Goal: Task Accomplishment & Management: Complete application form

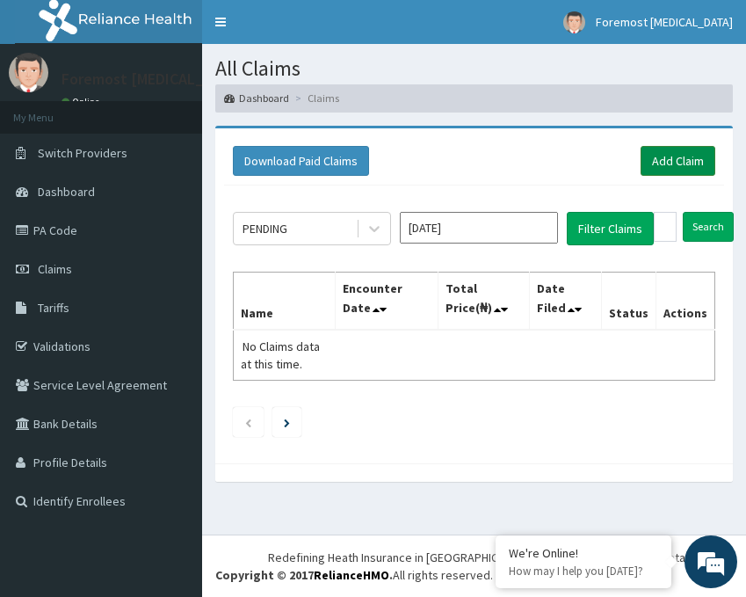
click at [662, 167] on link "Add Claim" at bounding box center [678, 161] width 75 height 30
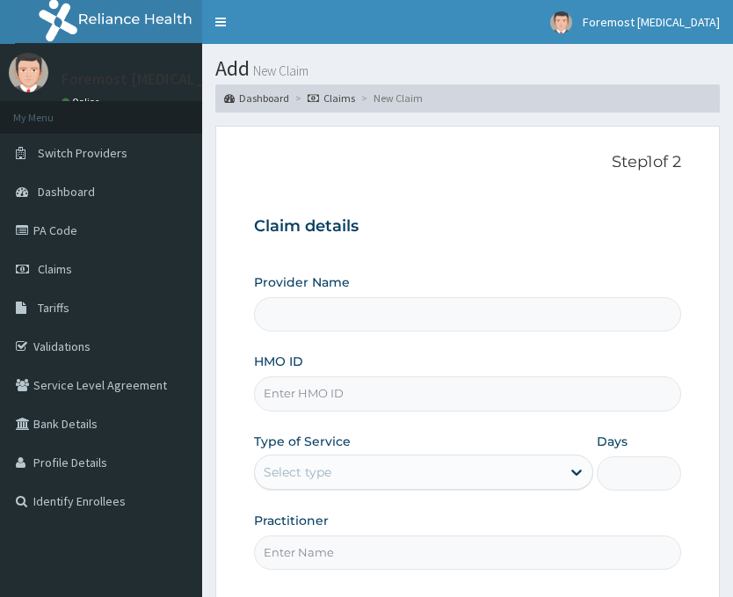
click at [302, 397] on input "HMO ID" at bounding box center [467, 393] width 427 height 34
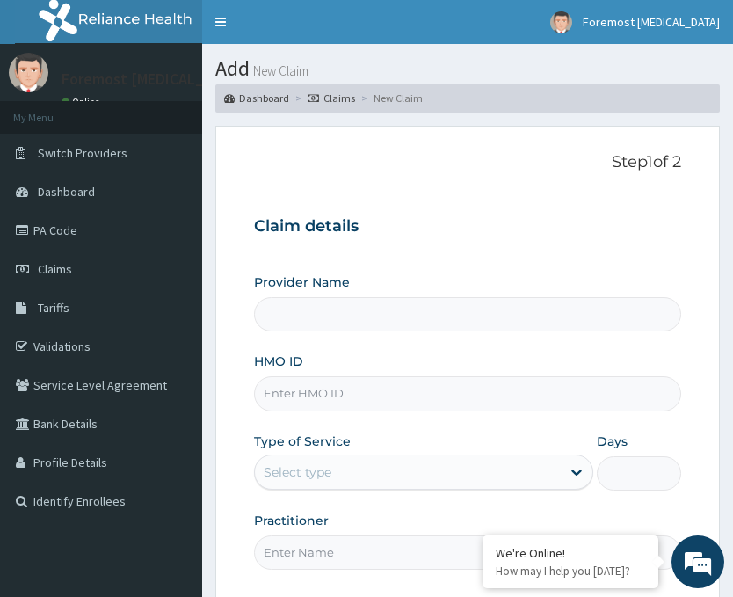
type input "Foremost [MEDICAL_DATA]"
click at [104, 231] on link "PA Code" at bounding box center [101, 230] width 202 height 39
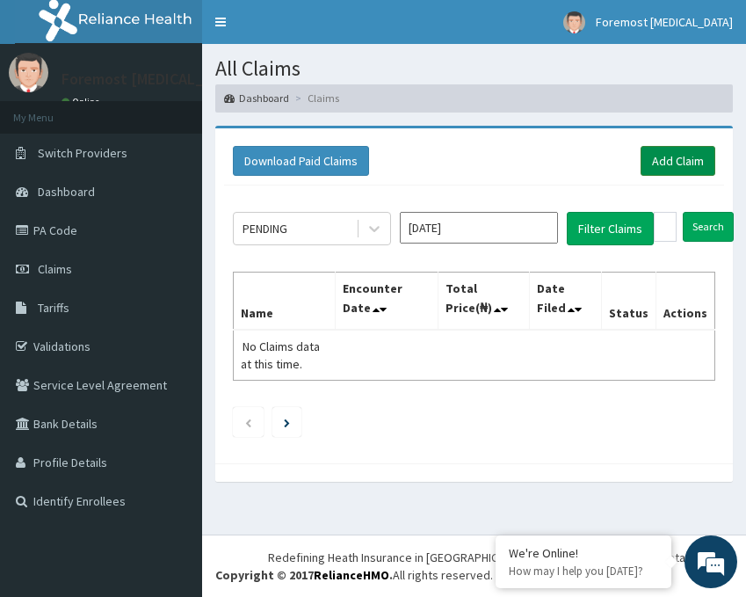
click at [685, 170] on link "Add Claim" at bounding box center [678, 161] width 75 height 30
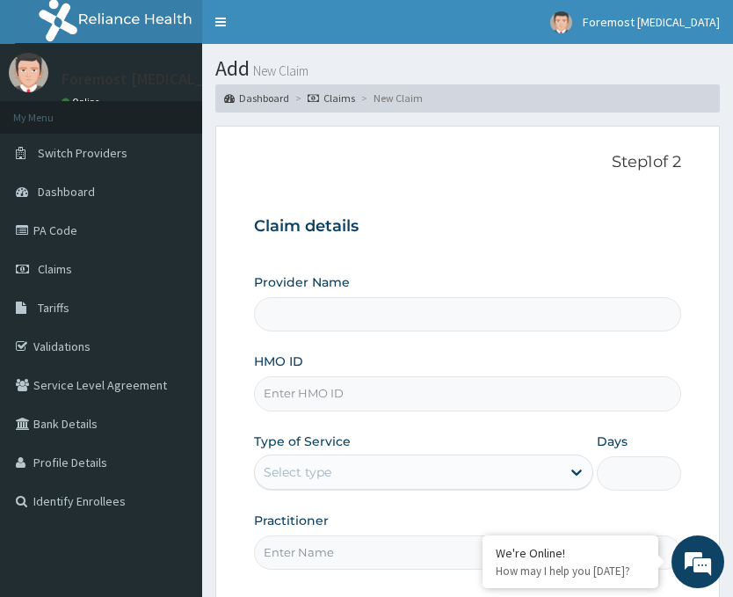
type input "Foremost [MEDICAL_DATA]"
click at [367, 411] on div "Provider Name Foremost [MEDICAL_DATA] HMO ID Type of Service Select type Days P…" at bounding box center [467, 420] width 427 height 295
click at [344, 400] on input "HMO ID" at bounding box center [467, 393] width 427 height 34
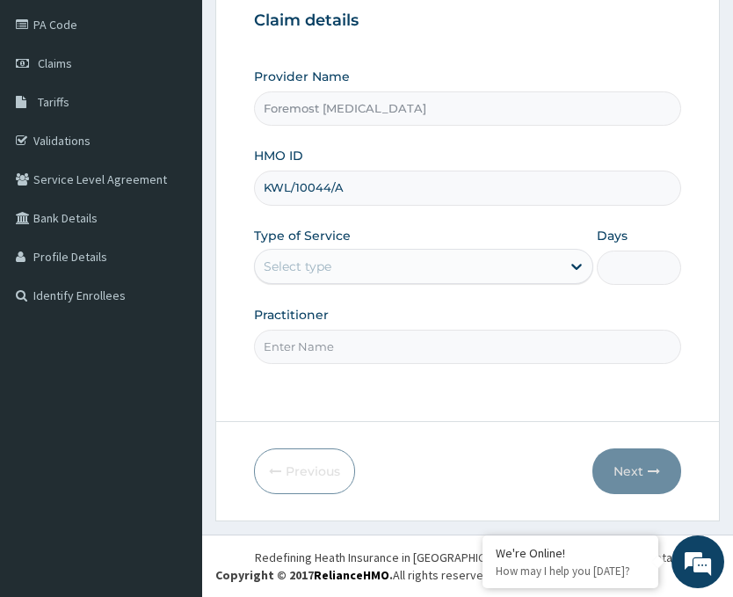
type input "KWL/10044/A"
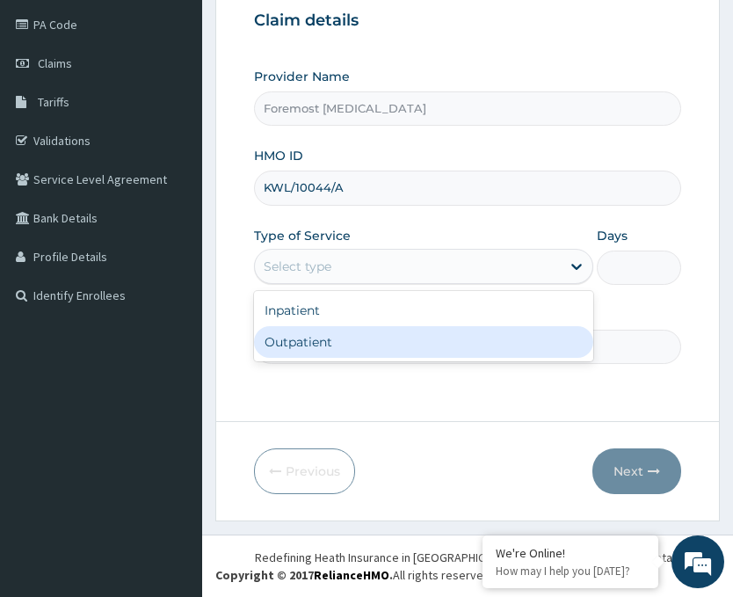
drag, startPoint x: 426, startPoint y: 268, endPoint x: 340, endPoint y: 335, distance: 109.0
click at [340, 284] on div "option Outpatient focused, 2 of 2. 2 results available. Use Up and Down to choo…" at bounding box center [423, 266] width 339 height 35
click at [340, 335] on div "Outpatient" at bounding box center [423, 342] width 339 height 32
type input "1"
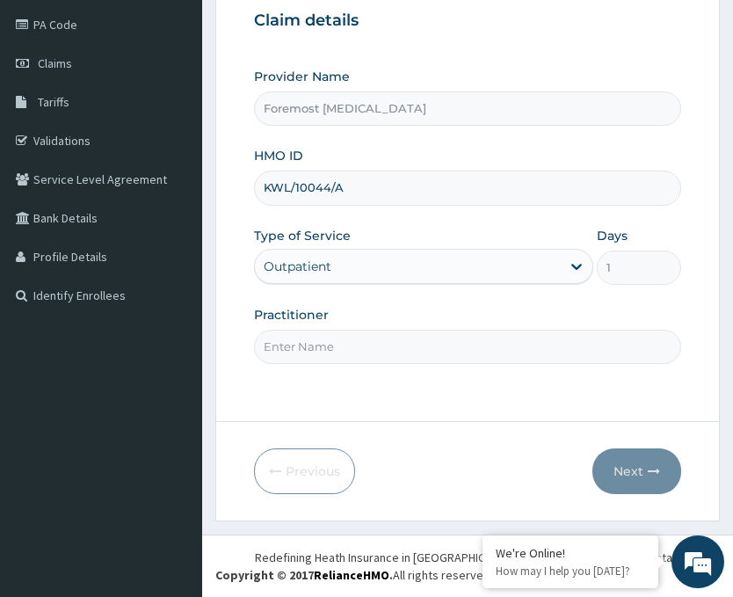
click at [308, 336] on input "Practitioner" at bounding box center [467, 347] width 427 height 34
type input "NULL"
click at [626, 470] on button "Next" at bounding box center [636, 471] width 89 height 46
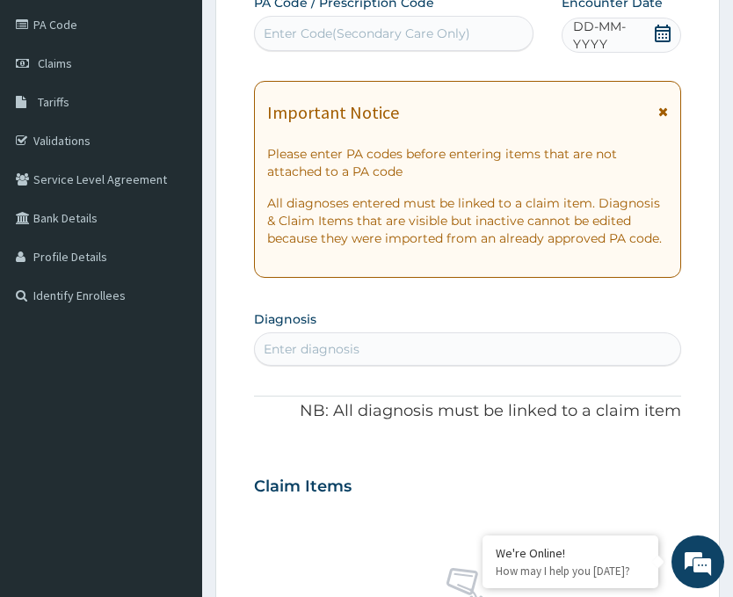
click at [623, 40] on span "DD-MM-YYYY" at bounding box center [612, 35] width 79 height 35
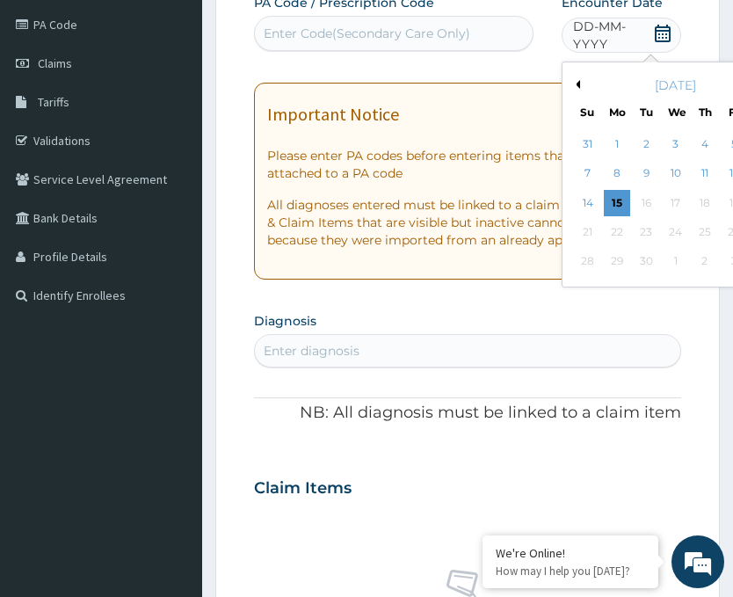
click at [577, 86] on button "Previous Month" at bounding box center [575, 84] width 9 height 9
click at [692, 200] on div "14" at bounding box center [705, 203] width 26 height 26
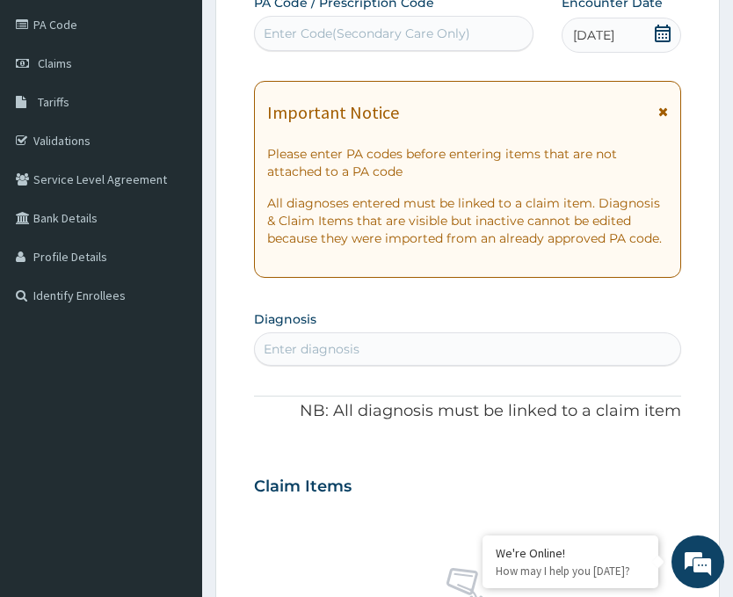
click at [393, 35] on div "Enter Code(Secondary Care Only)" at bounding box center [367, 34] width 207 height 18
paste input "PA/E6E479"
type input "PA/E6E479"
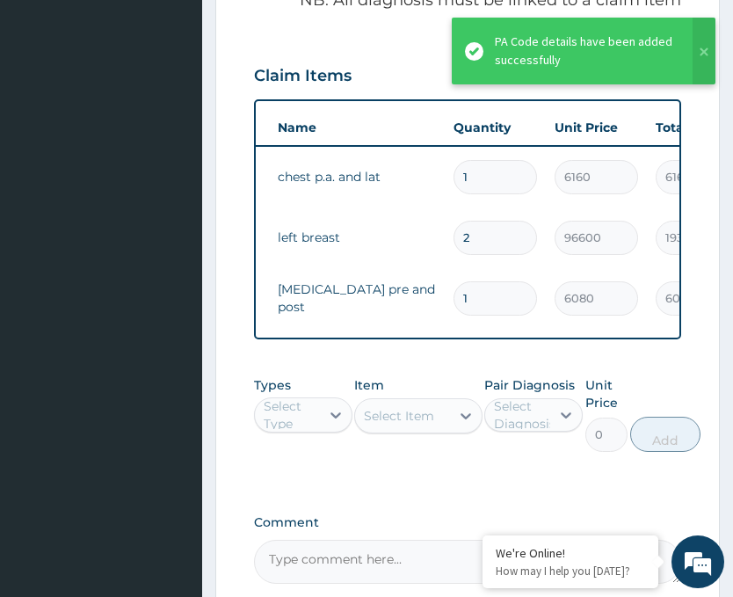
scroll to position [0, 95]
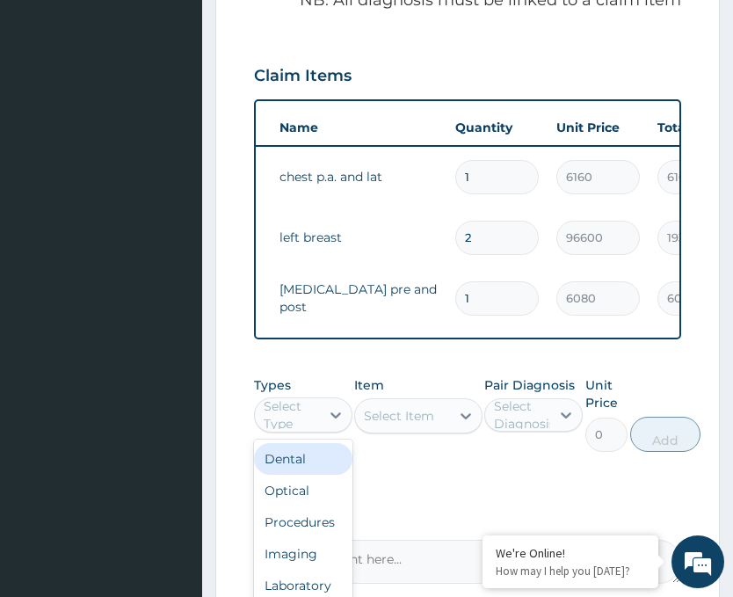
drag, startPoint x: 321, startPoint y: 429, endPoint x: 305, endPoint y: 536, distance: 108.4
click at [305, 432] on div "option Dental focused, 1 of 10. 10 results available. Use Up and Down to choose…" at bounding box center [303, 414] width 98 height 35
click at [298, 567] on div "Imaging" at bounding box center [303, 554] width 98 height 32
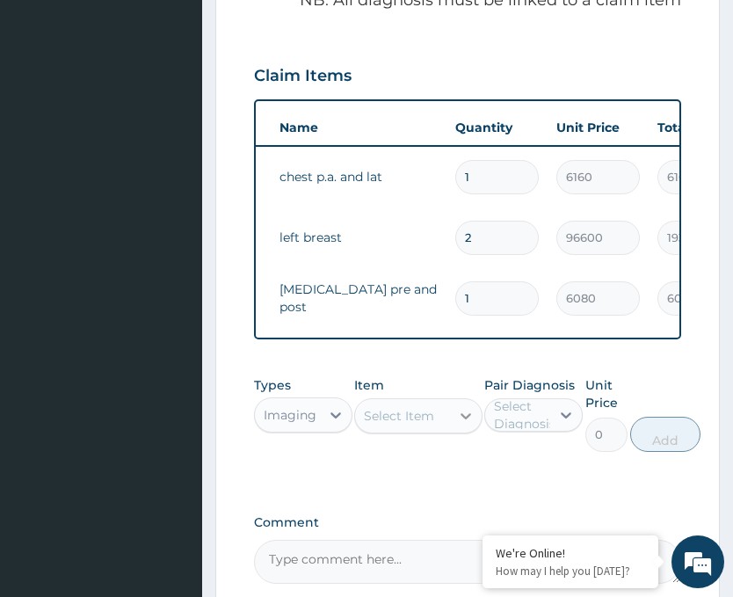
click at [461, 424] on icon at bounding box center [466, 416] width 18 height 18
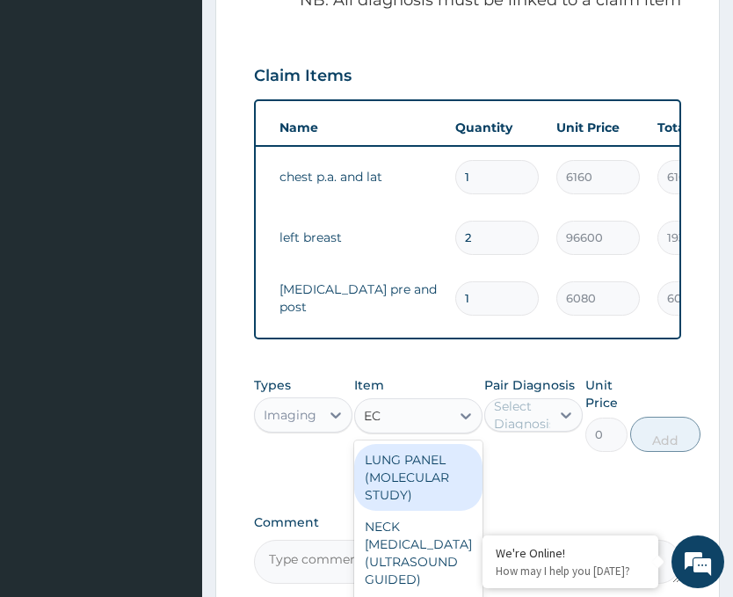
type input "ECG"
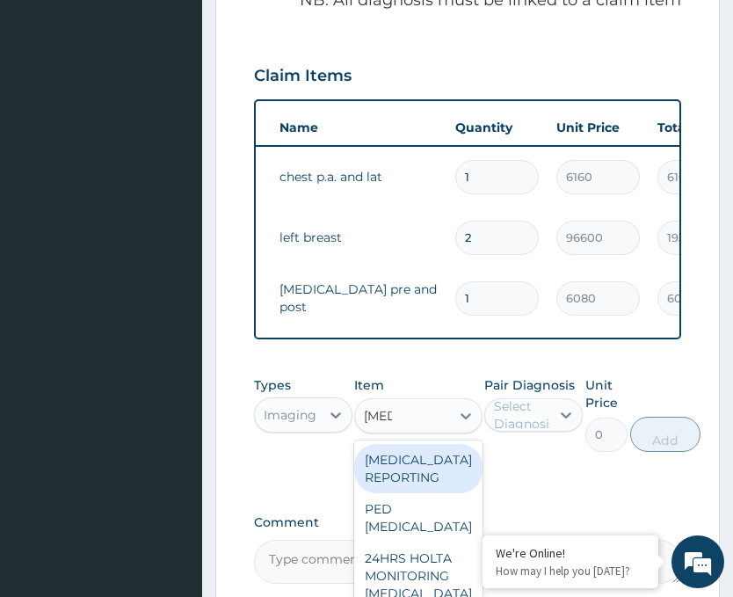
scroll to position [35, 0]
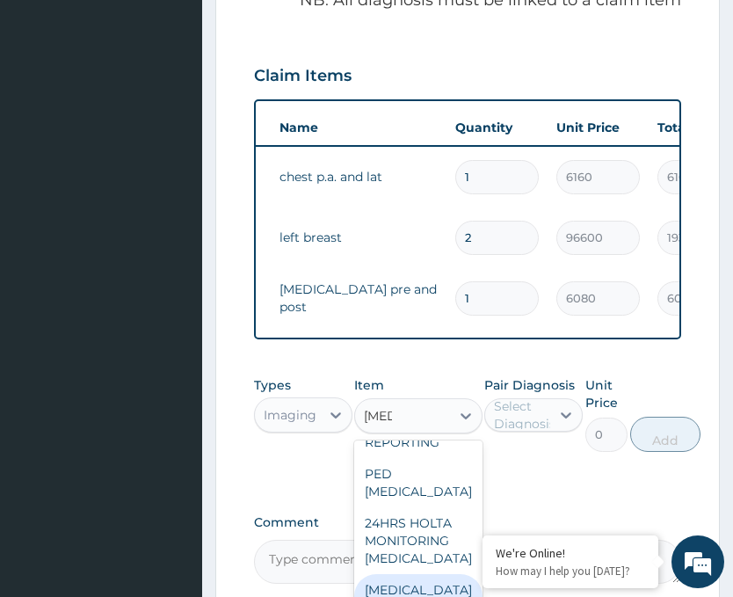
click at [427, 586] on div "ECG + Report" at bounding box center [418, 598] width 128 height 49
type input "6230"
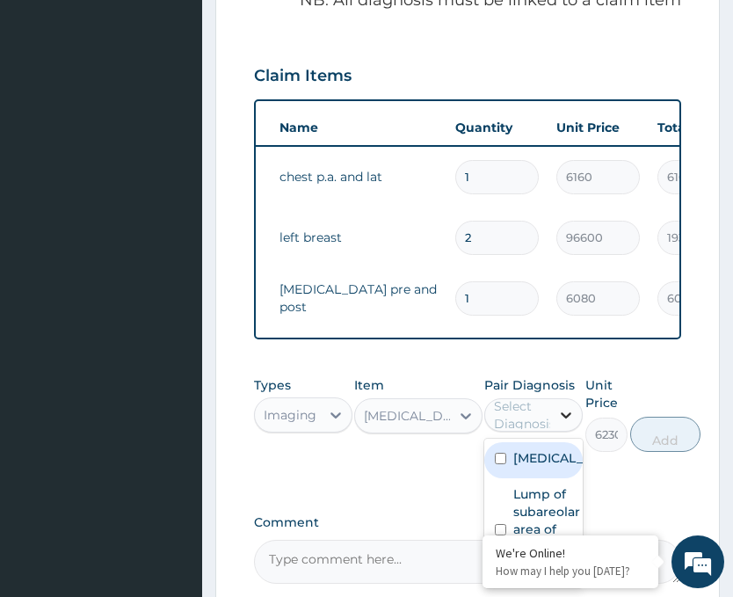
click at [562, 423] on icon at bounding box center [566, 415] width 18 height 18
click at [533, 467] on label "Chest pain" at bounding box center [551, 458] width 77 height 18
checkbox input "true"
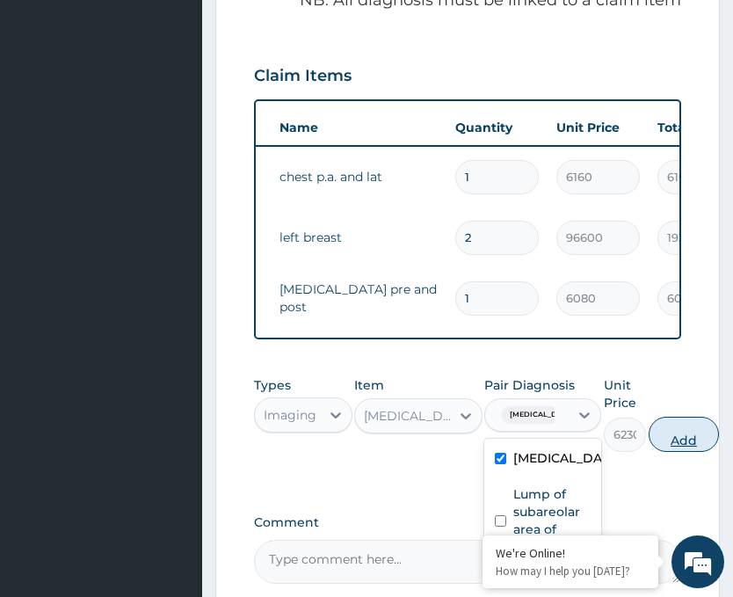
click at [668, 452] on button "Add" at bounding box center [684, 434] width 70 height 35
type input "0"
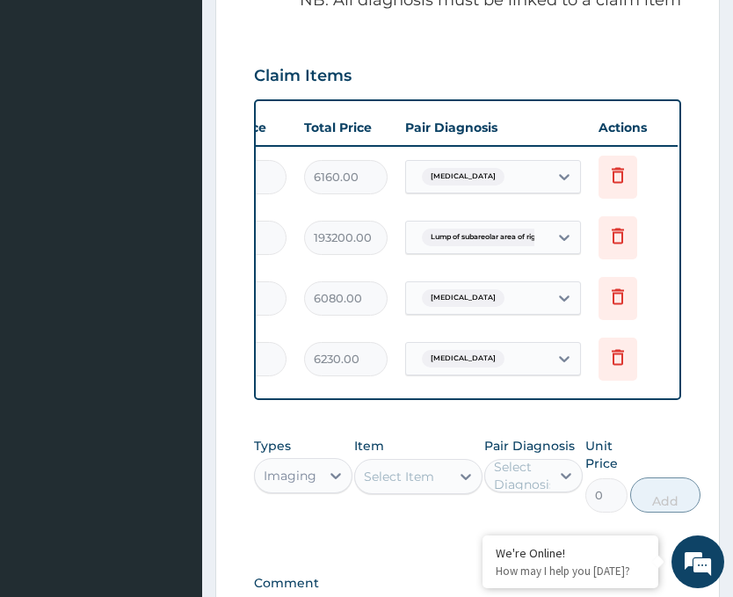
scroll to position [0, 455]
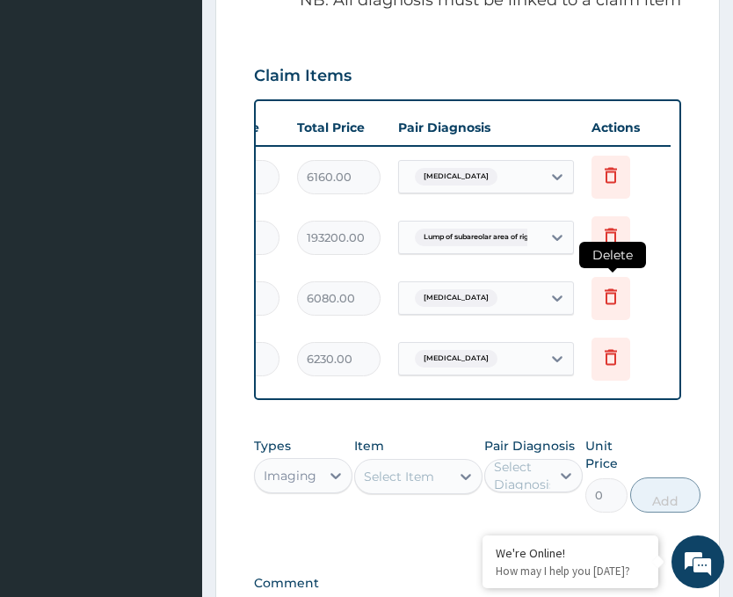
click at [613, 299] on icon at bounding box center [610, 296] width 21 height 21
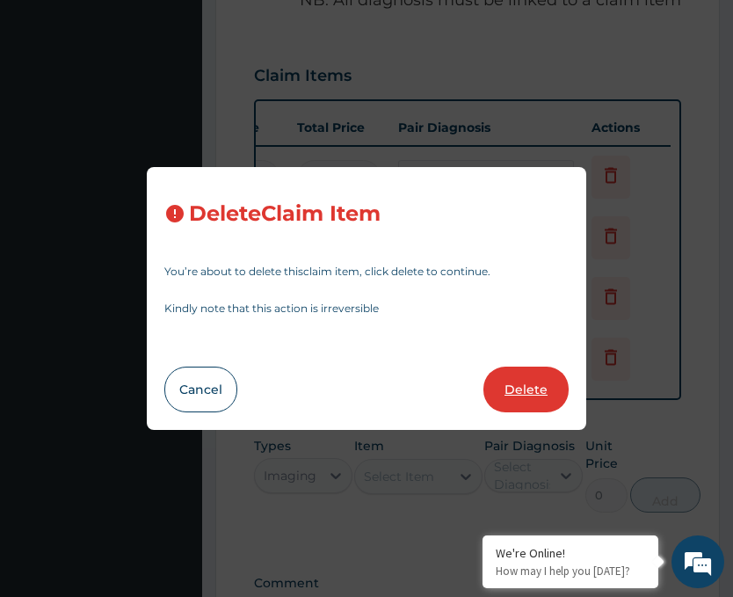
click at [520, 388] on button "Delete" at bounding box center [525, 389] width 85 height 46
type input "6230"
type input "6230.00"
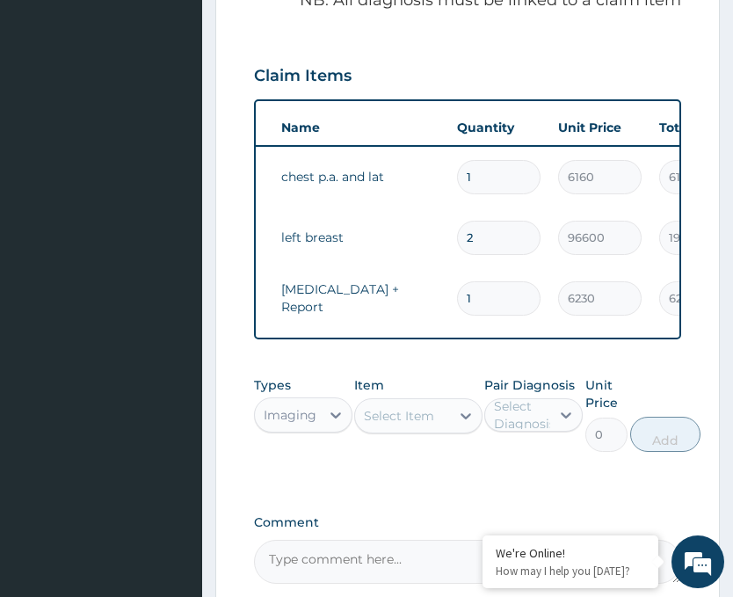
scroll to position [0, 99]
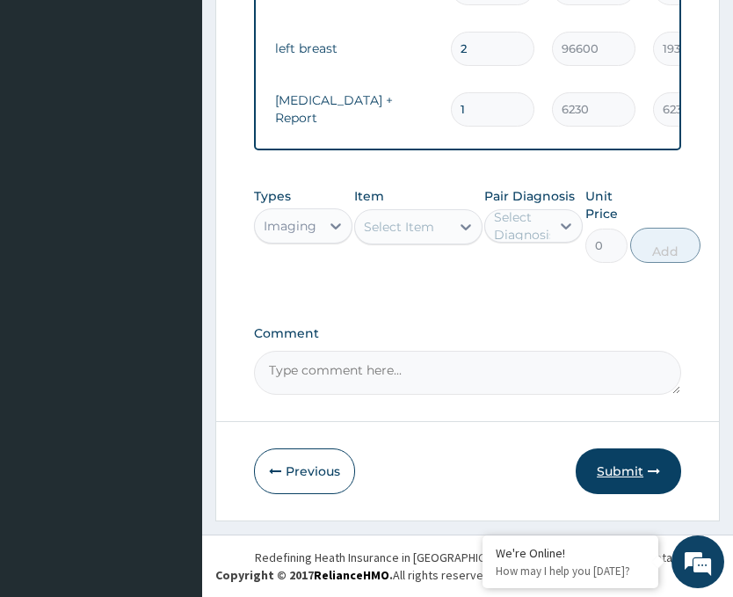
click at [623, 479] on button "Submit" at bounding box center [628, 471] width 105 height 46
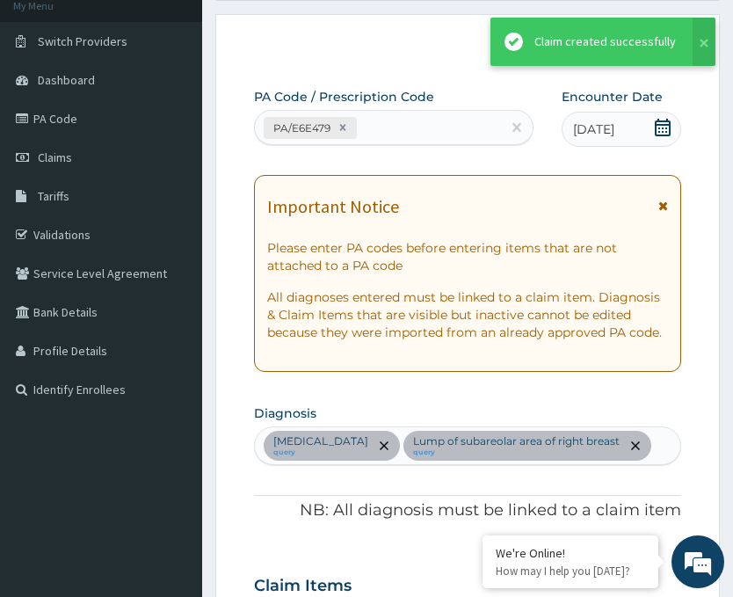
scroll to position [823, 0]
